Goal: Task Accomplishment & Management: Use online tool/utility

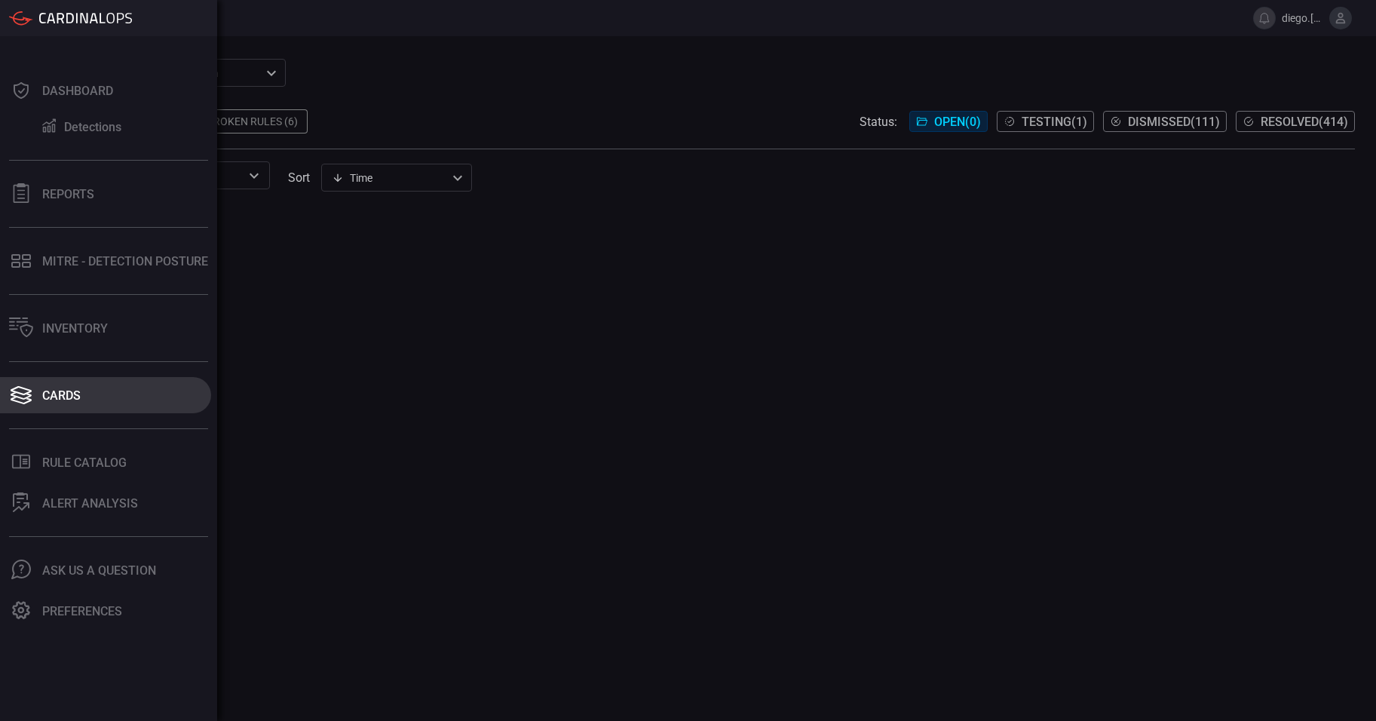
click at [79, 392] on div "Cards" at bounding box center [61, 395] width 38 height 14
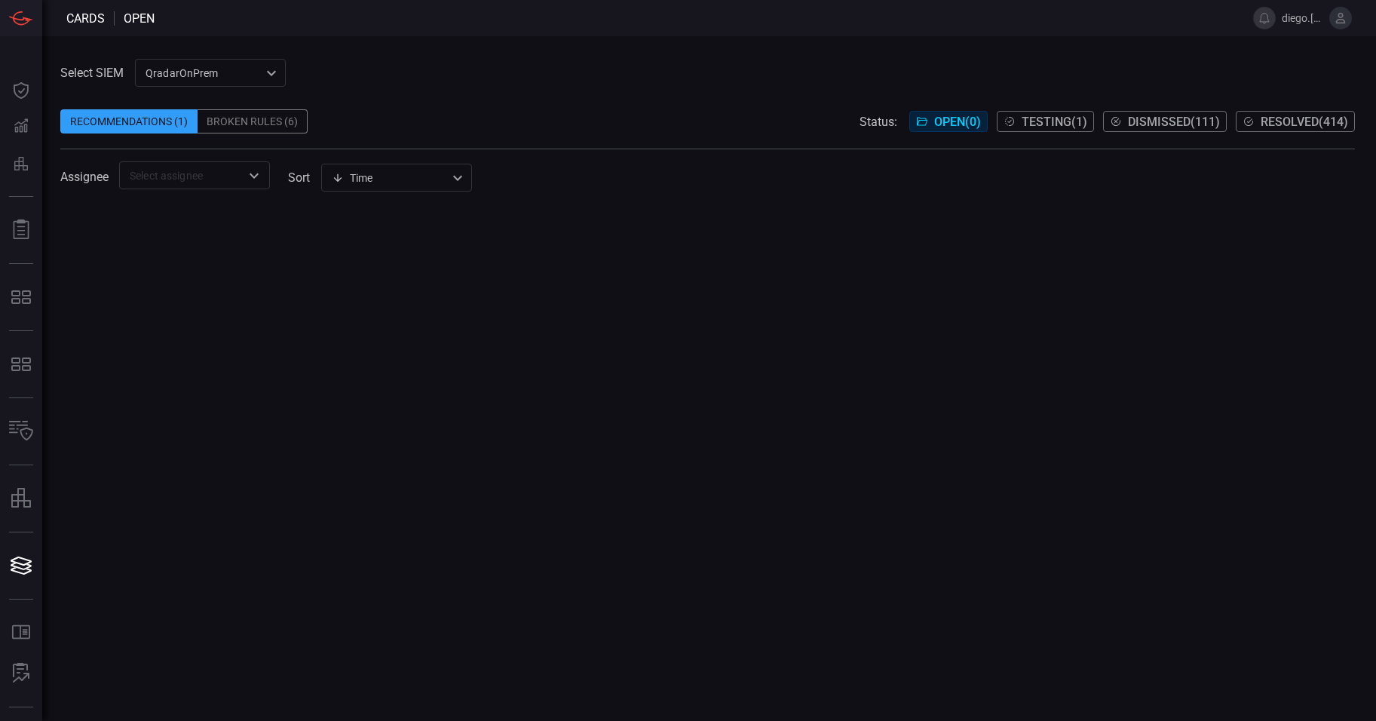
click at [1153, 122] on span "Dismissed ( 111 )" at bounding box center [1174, 122] width 92 height 14
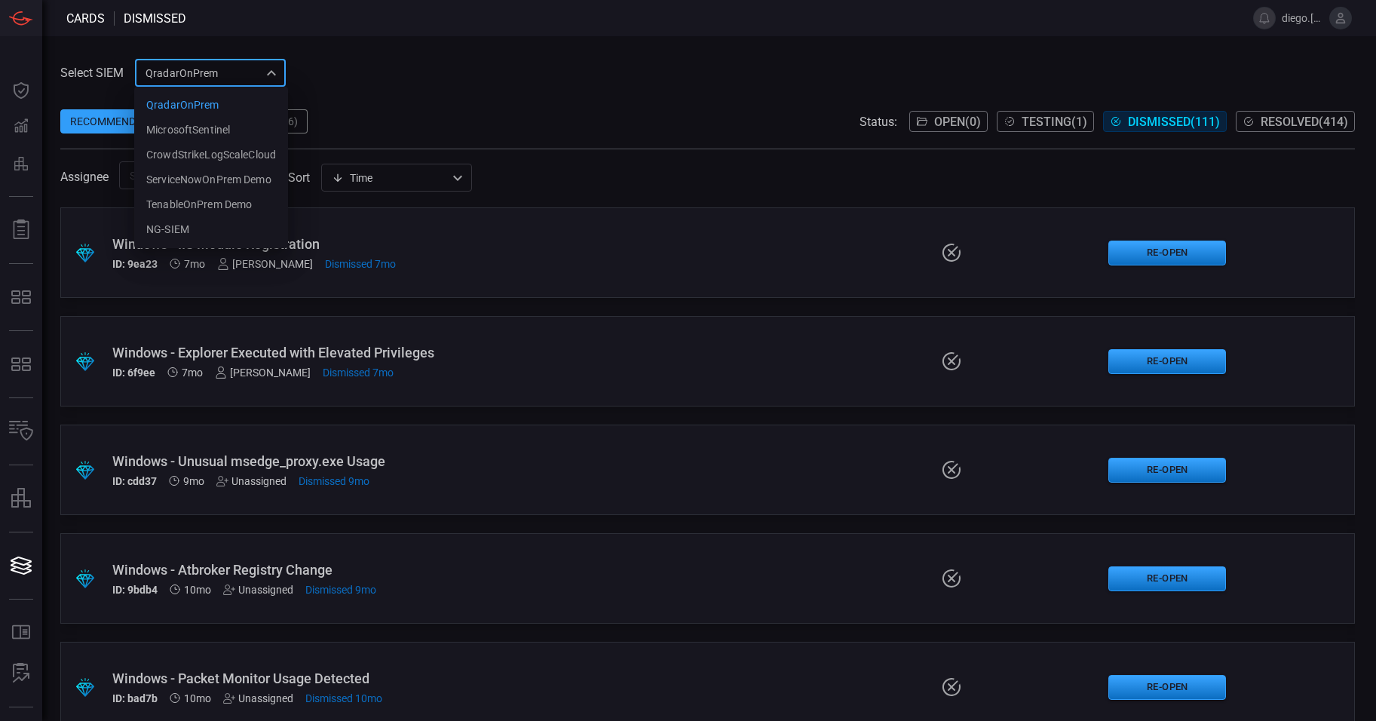
click at [222, 78] on div "QradarOnPrem 5aadb41e-e732-4a7a-884f-5c29e918b1b8 QradarOnPrem MicrosoftSentine…" at bounding box center [210, 73] width 151 height 28
click at [446, 372] on div at bounding box center [688, 360] width 1376 height 721
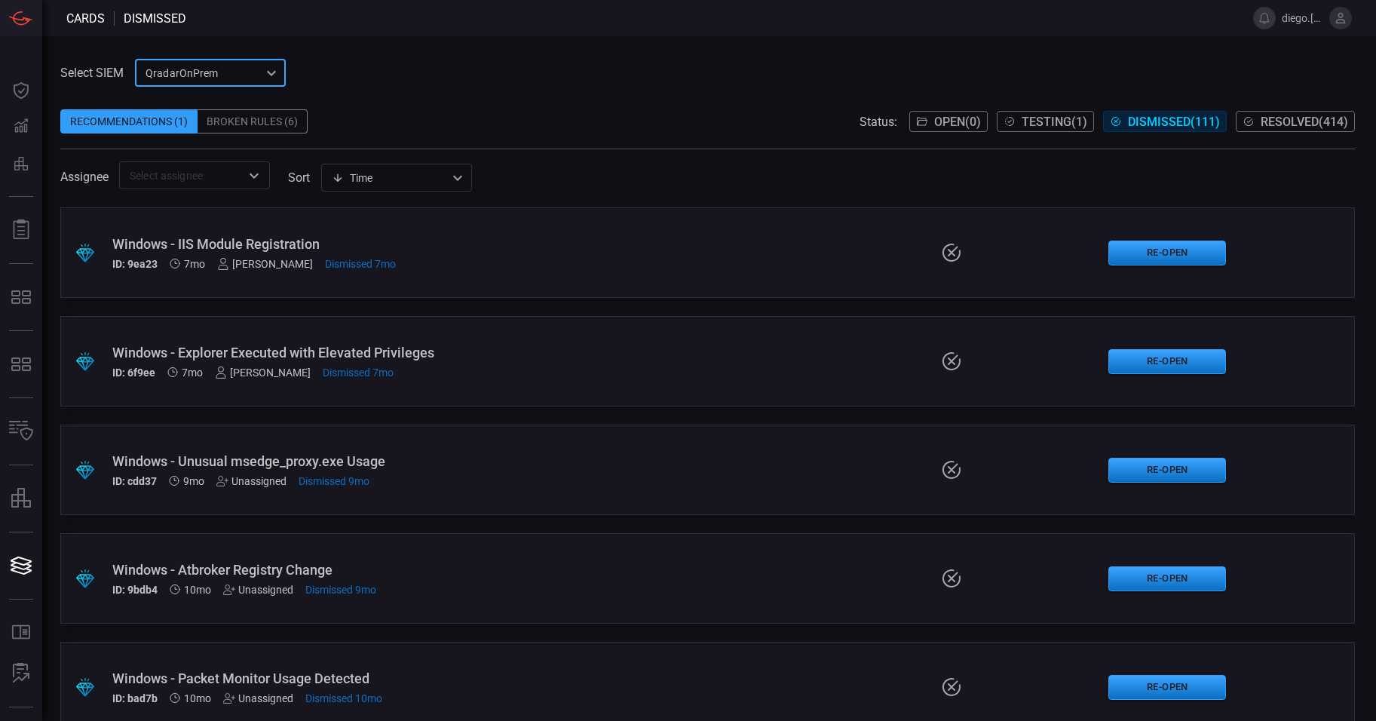
click at [234, 75] on div "QradarOnPrem 5aadb41e-e732-4a7a-884f-5c29e918b1b8 ​" at bounding box center [210, 73] width 151 height 28
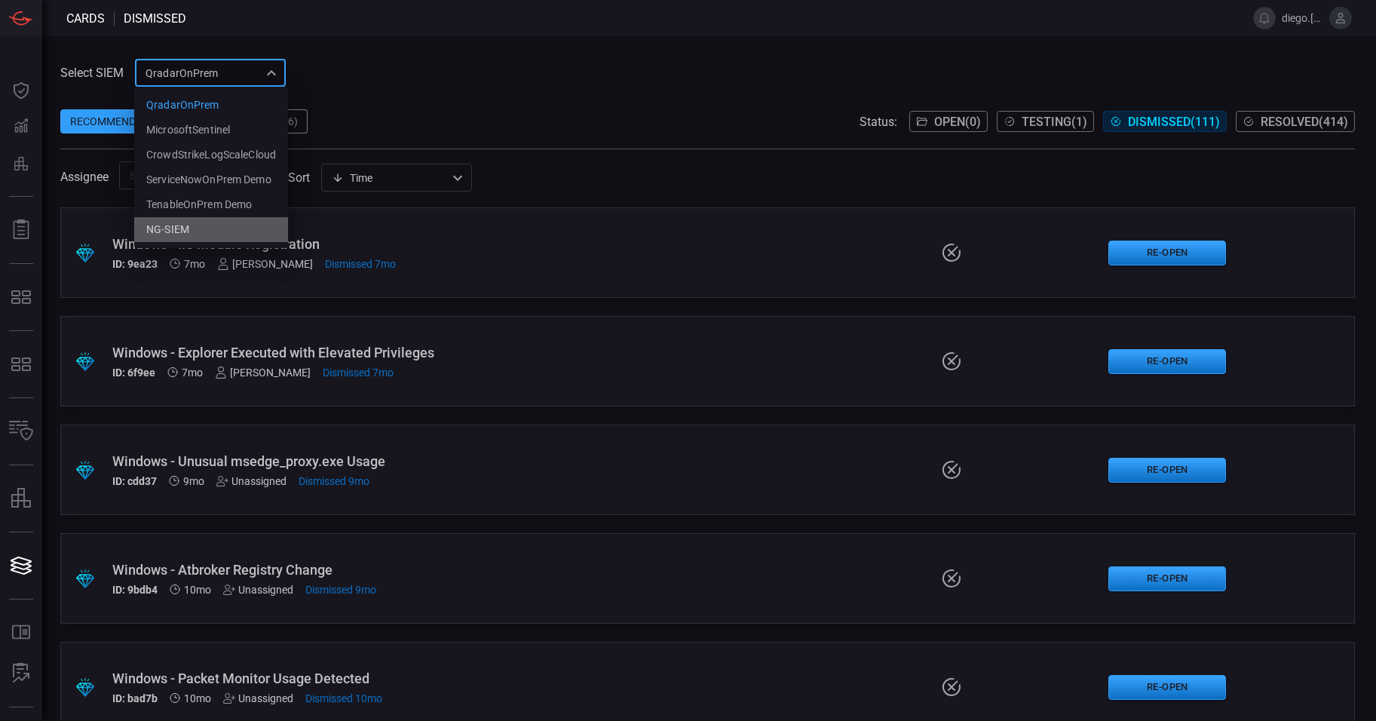
click at [176, 233] on div "NG-SIEM" at bounding box center [167, 230] width 43 height 16
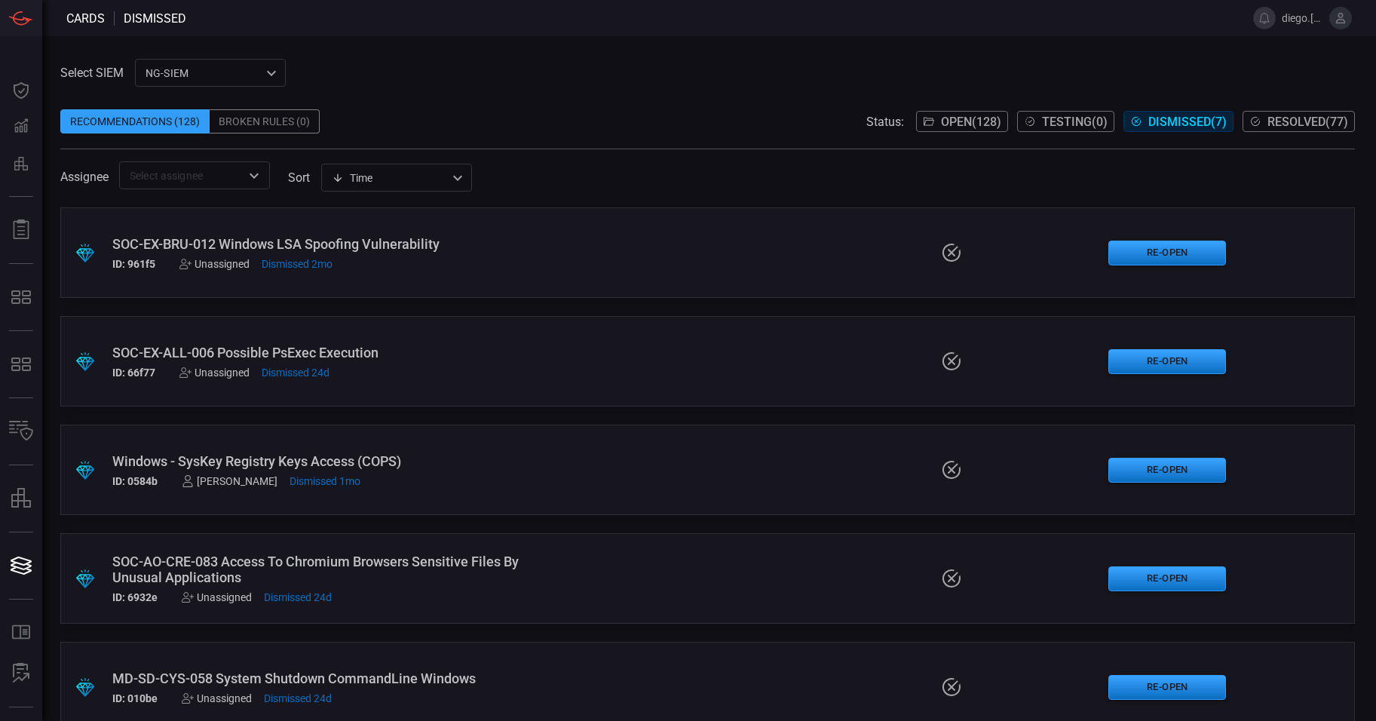
click at [923, 118] on icon at bounding box center [928, 122] width 11 height 8
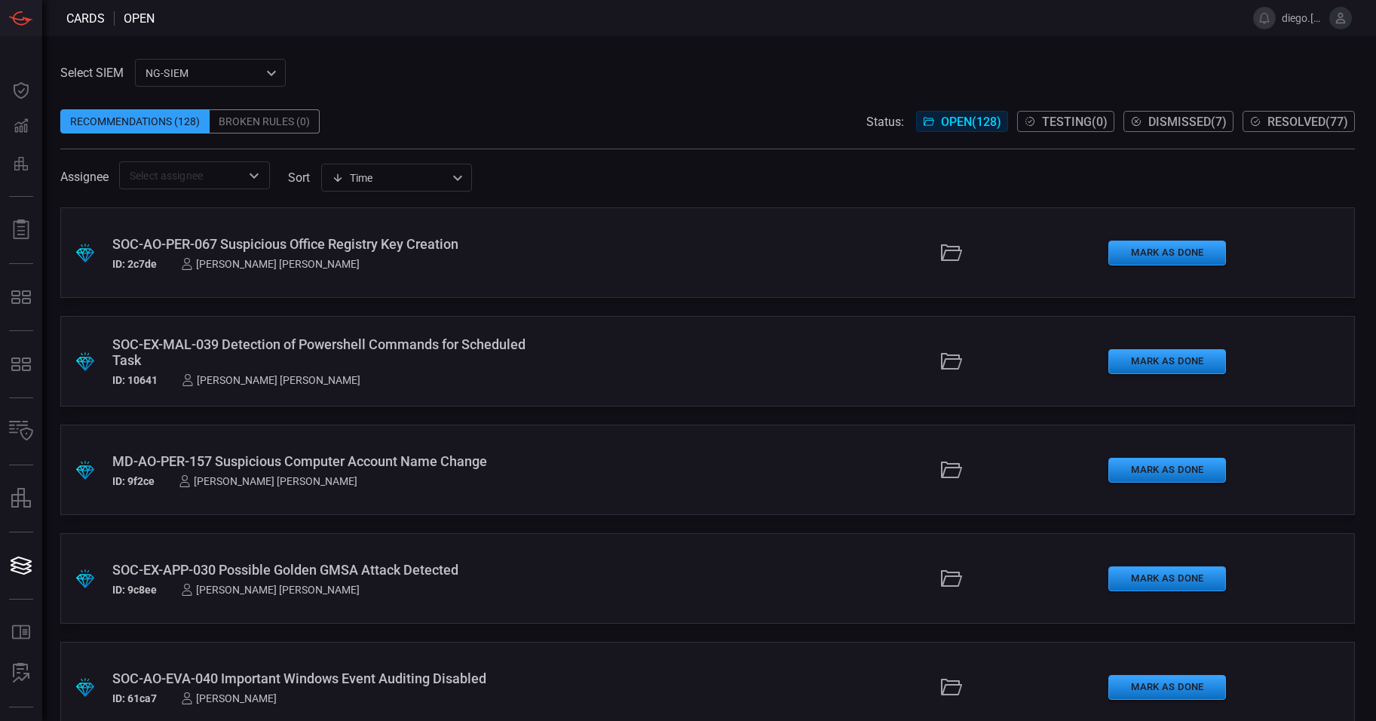
click at [428, 243] on div "SOC-AO-PER-067 Suspicious Office Registry Key Creation" at bounding box center [331, 244] width 439 height 16
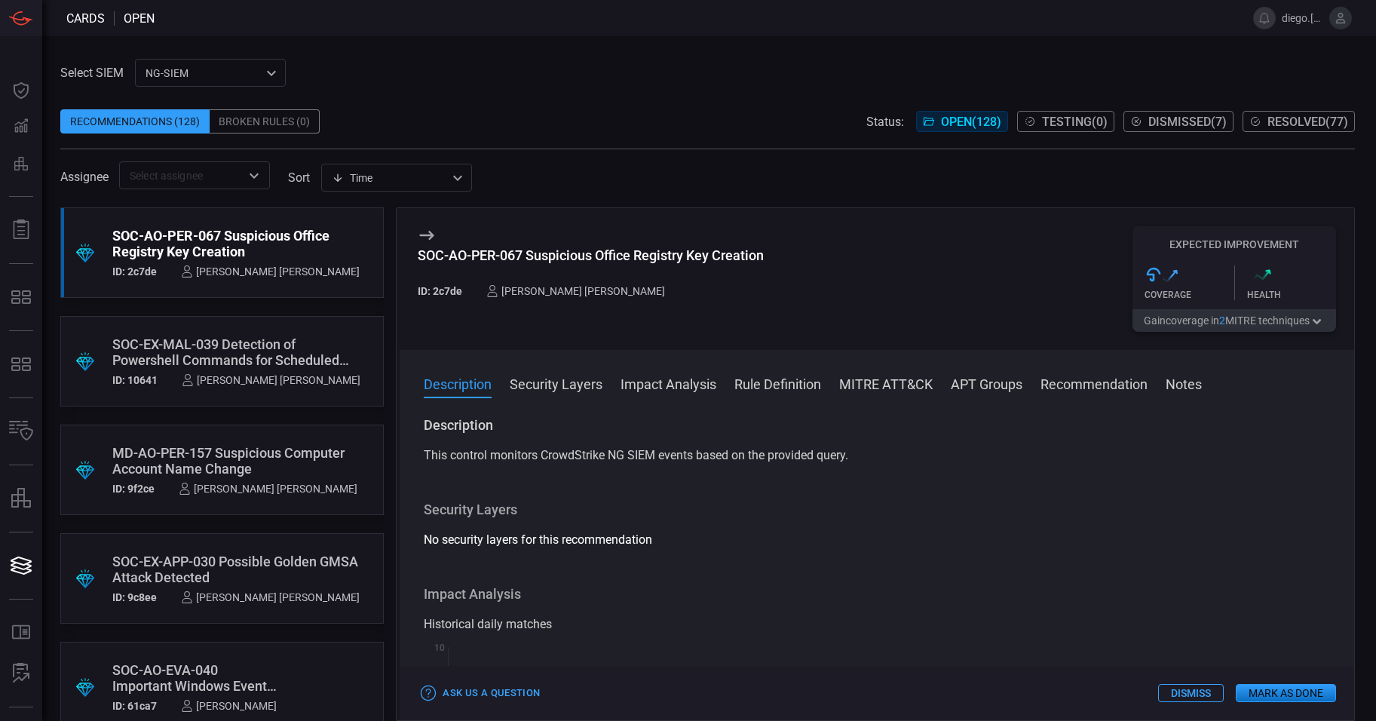
click at [1198, 696] on button "Dismiss" at bounding box center [1191, 693] width 66 height 18
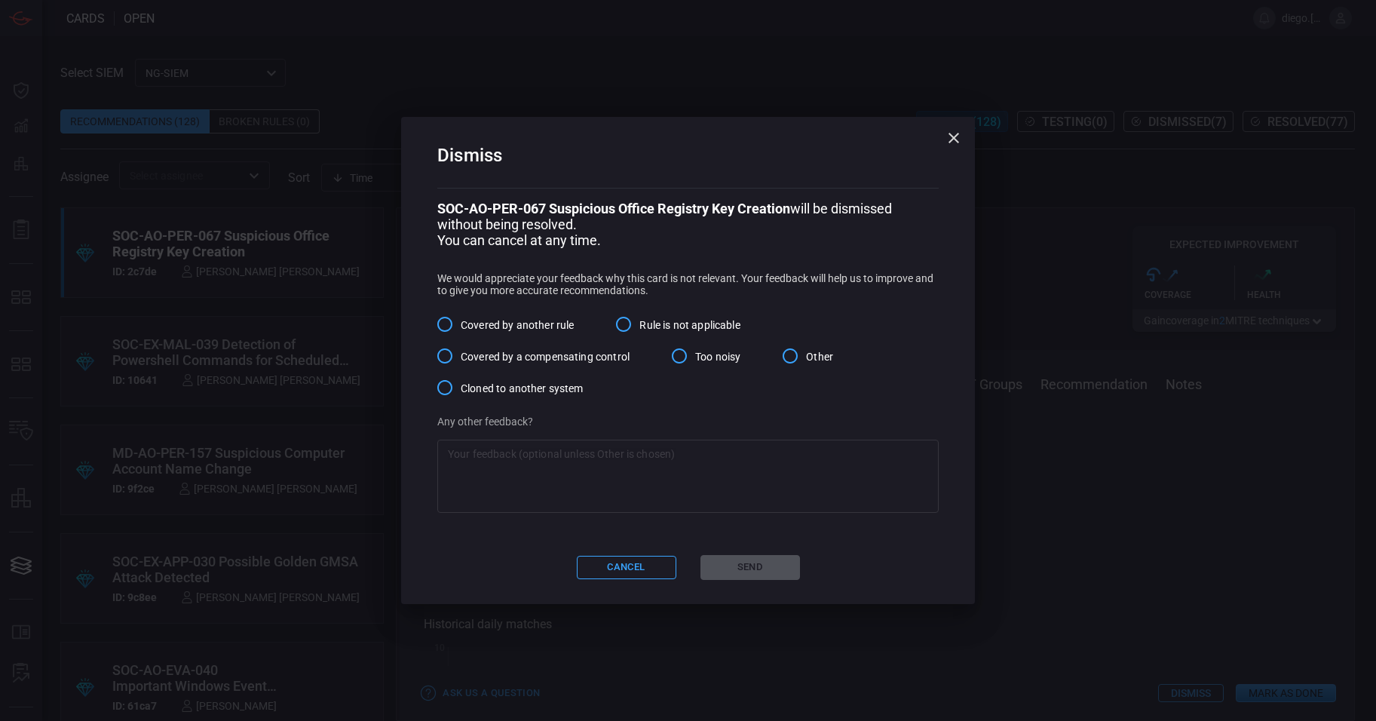
click at [727, 363] on span "Too noisy" at bounding box center [717, 357] width 45 height 16
click at [695, 363] on input "Too noisy" at bounding box center [679, 356] width 32 height 32
click at [641, 476] on textarea at bounding box center [688, 476] width 480 height 60
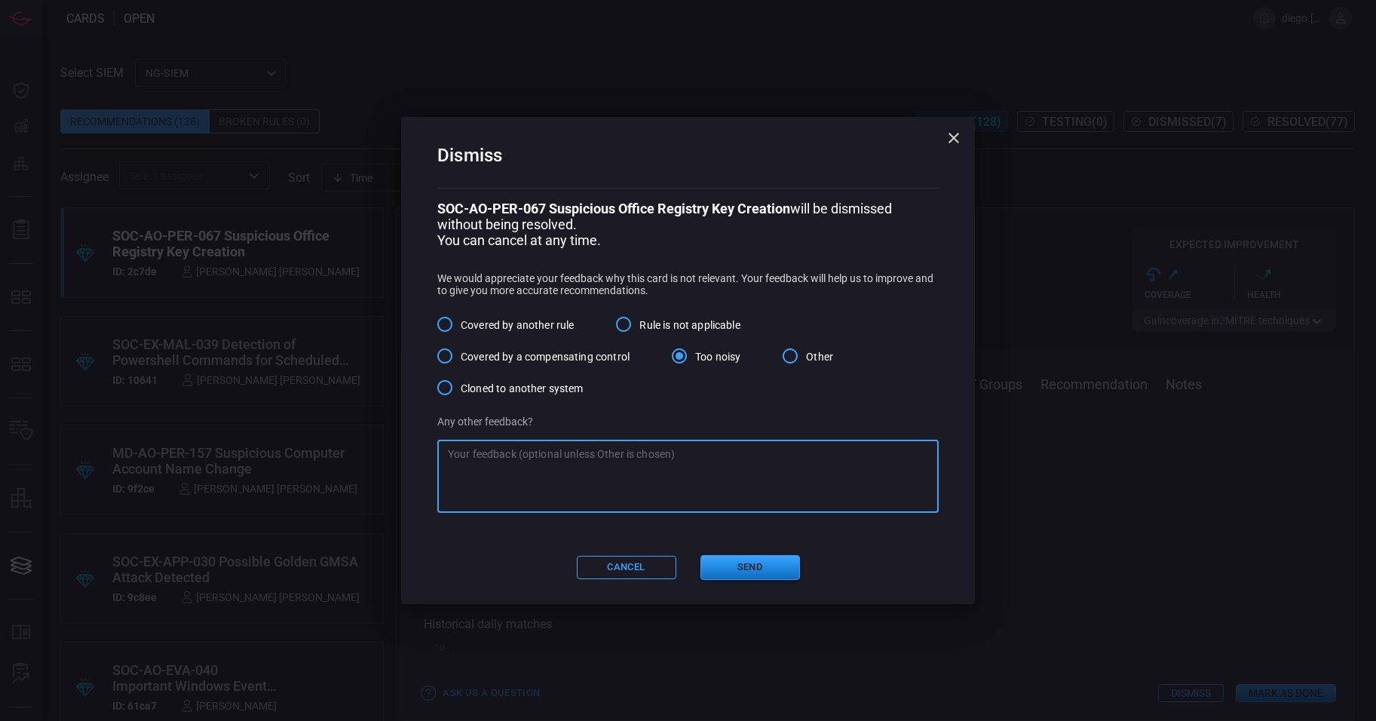
click at [578, 463] on textarea at bounding box center [688, 476] width 480 height 60
click at [963, 131] on button "button" at bounding box center [953, 138] width 30 height 30
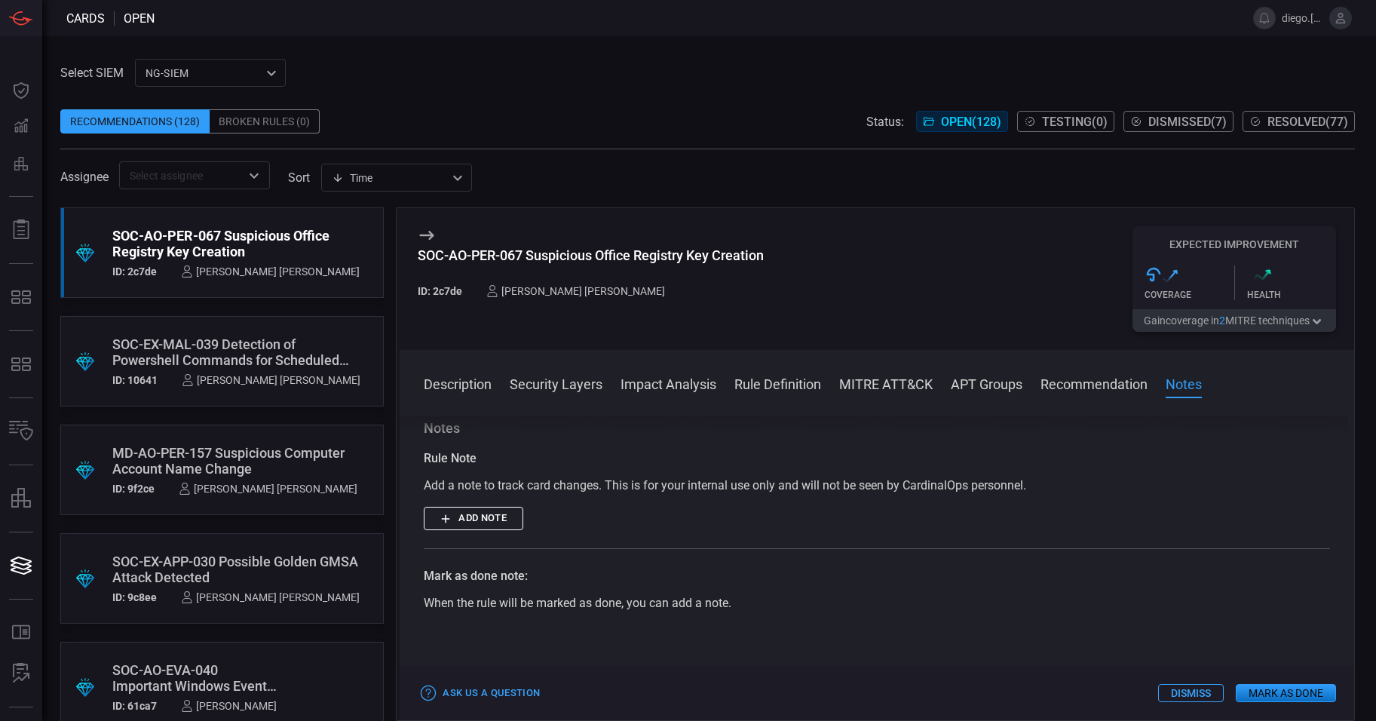
scroll to position [1073, 0]
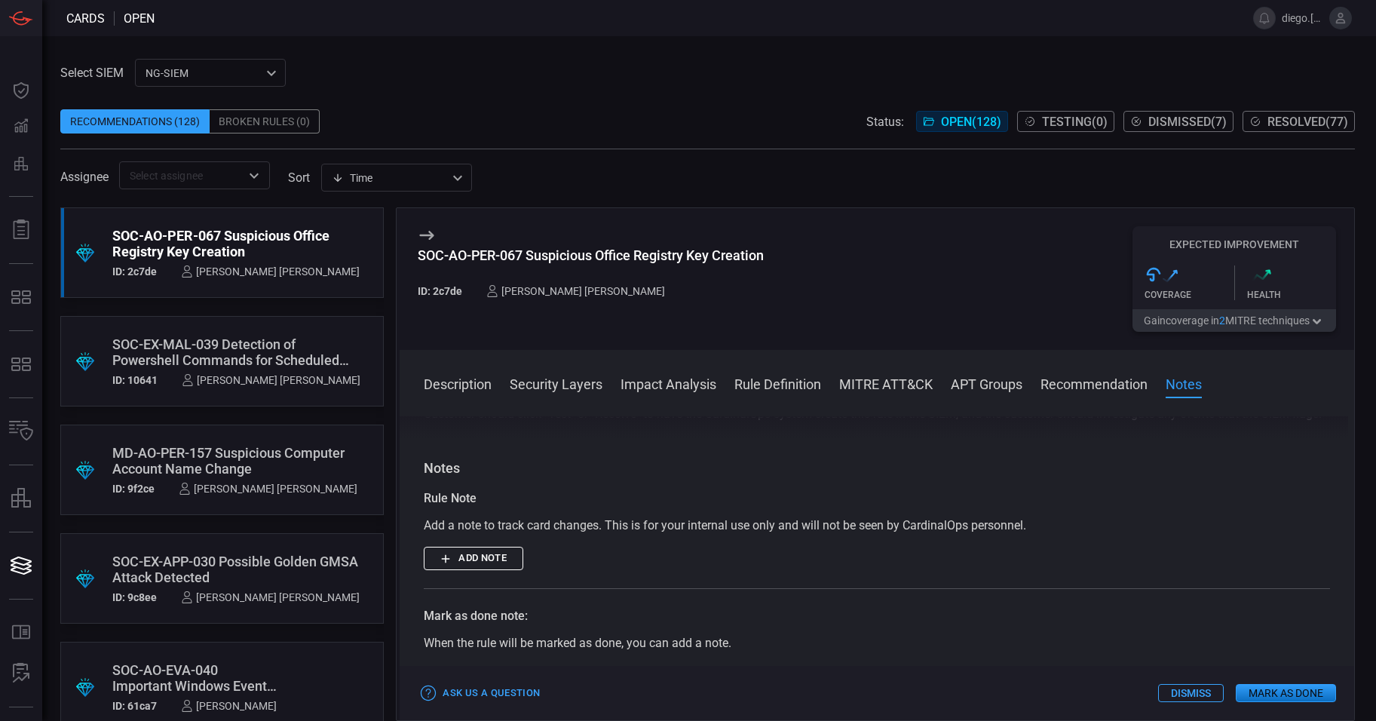
drag, startPoint x: 479, startPoint y: 90, endPoint x: 469, endPoint y: 56, distance: 35.3
click at [473, 74] on div "Select SIEM NG-SIEM 5cf3354c-b0c8-4d47-b0cb-fd1e7ce3c487 ​ Recommendations (128…" at bounding box center [707, 124] width 1294 height 130
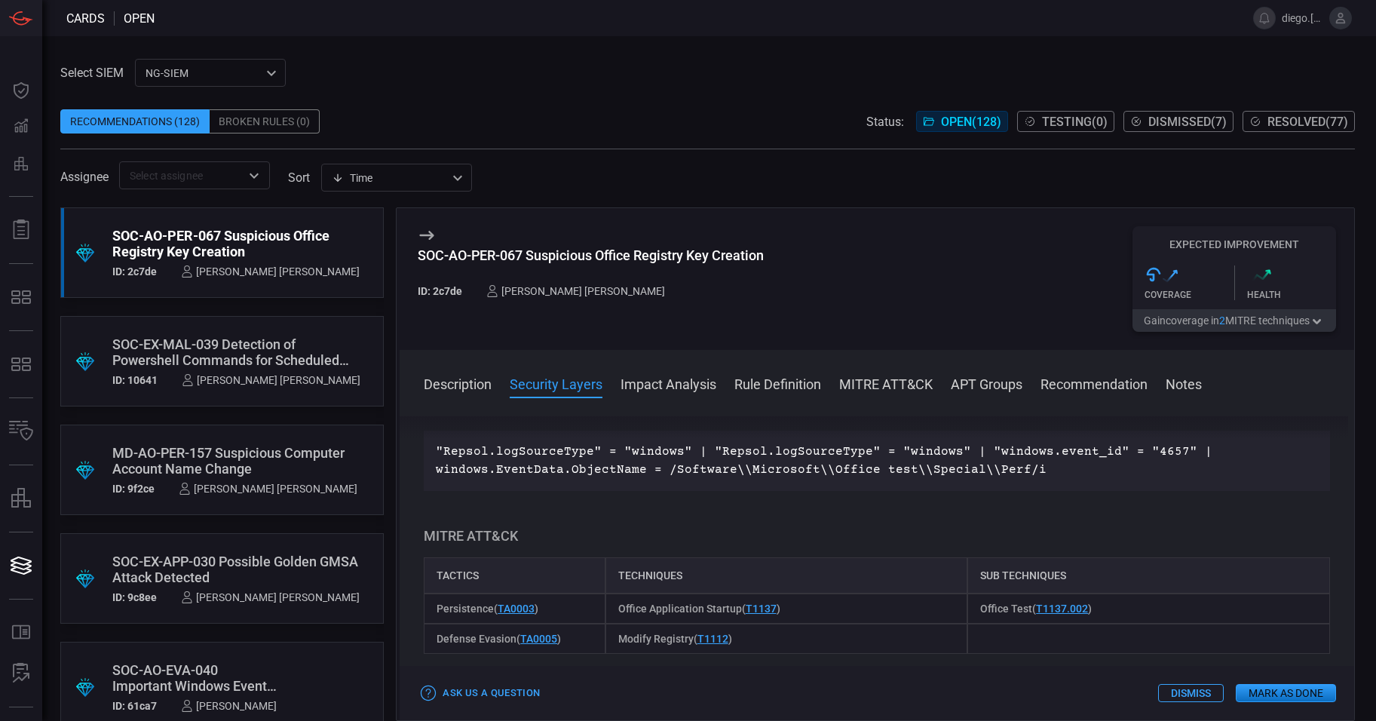
scroll to position [0, 0]
